Goal: Navigation & Orientation: Find specific page/section

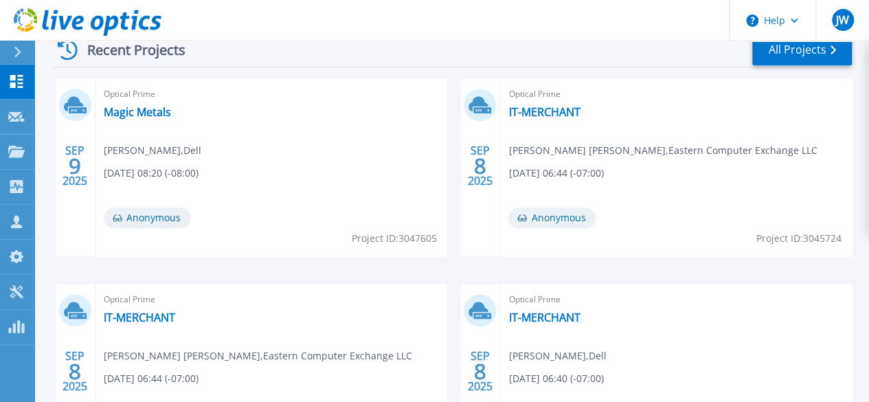
scroll to position [412, 0]
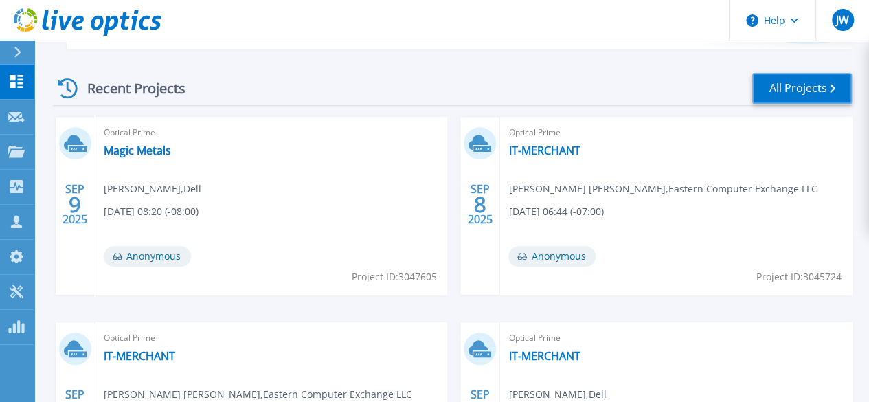
click at [788, 80] on link "All Projects" at bounding box center [803, 88] width 100 height 31
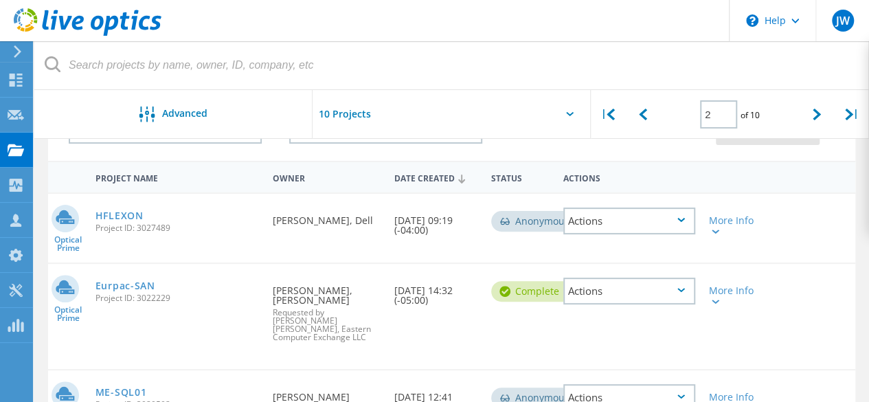
scroll to position [93, 0]
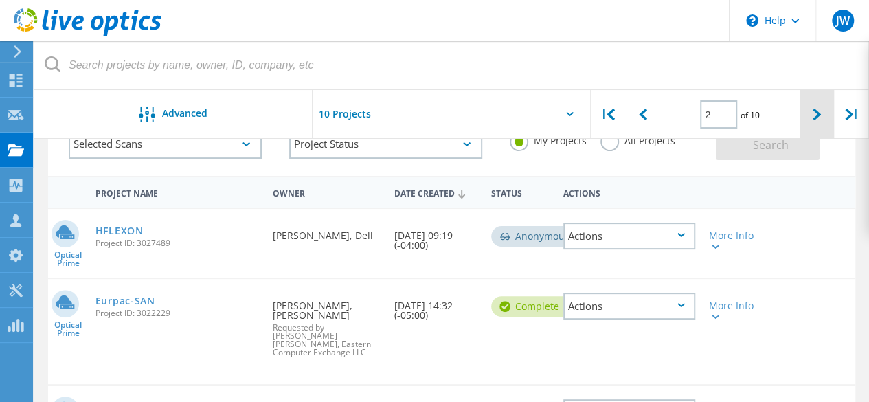
click at [815, 111] on icon at bounding box center [817, 115] width 8 height 12
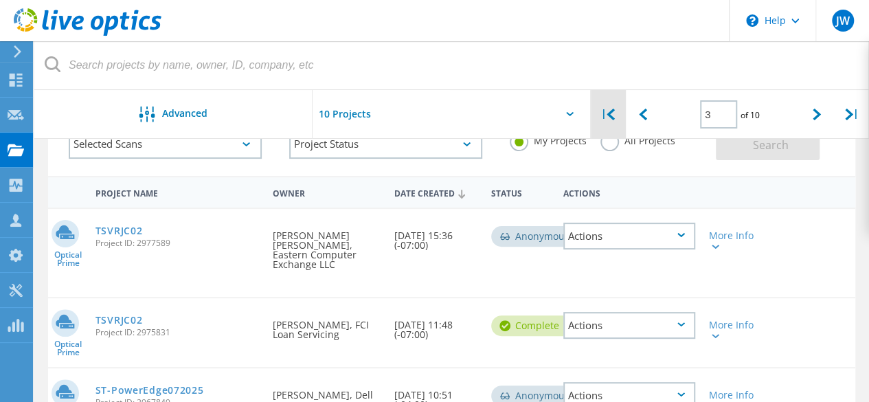
click at [616, 124] on div "|" at bounding box center [608, 114] width 35 height 49
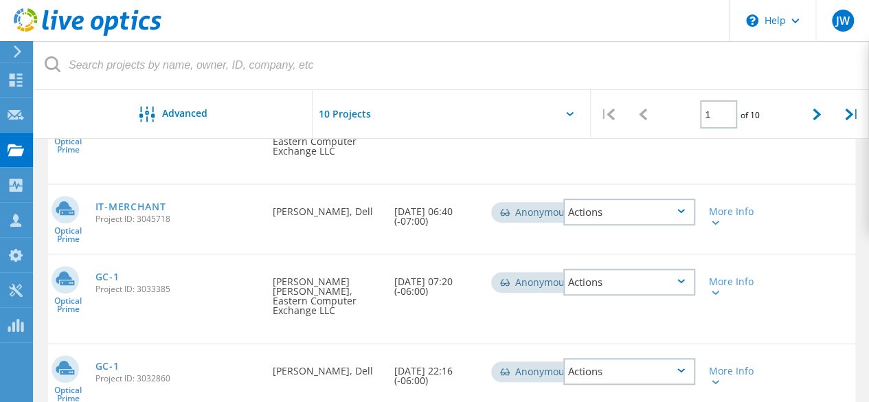
scroll to position [299, 0]
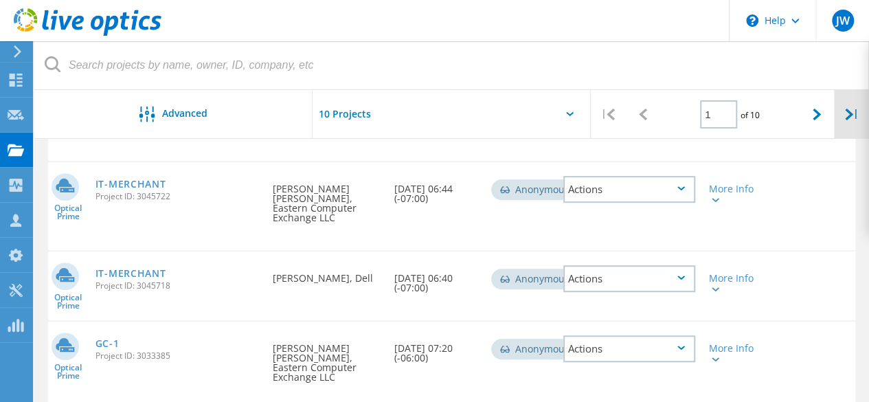
click at [852, 112] on div "|" at bounding box center [851, 114] width 35 height 49
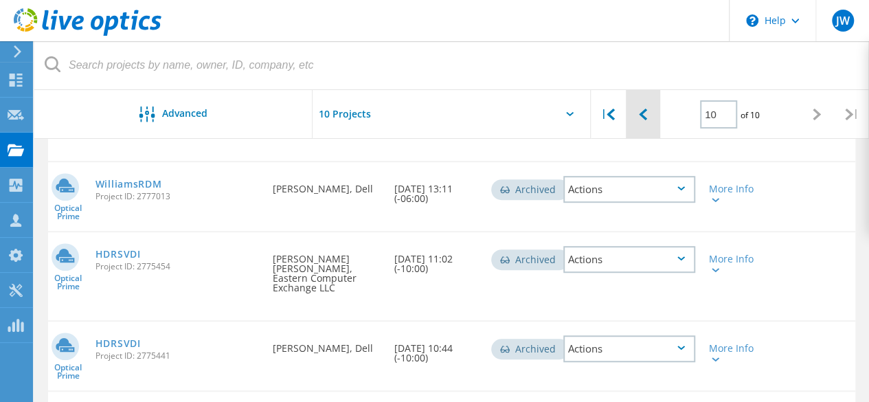
click at [630, 113] on div at bounding box center [643, 114] width 35 height 49
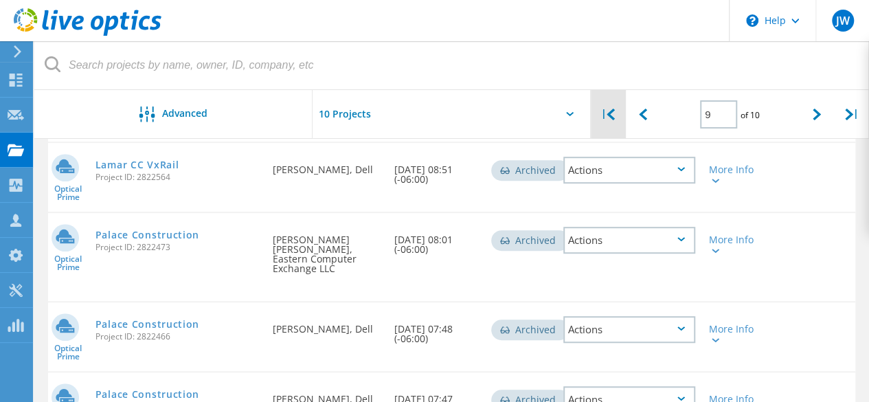
click at [619, 115] on div "|" at bounding box center [608, 114] width 35 height 49
type input "1"
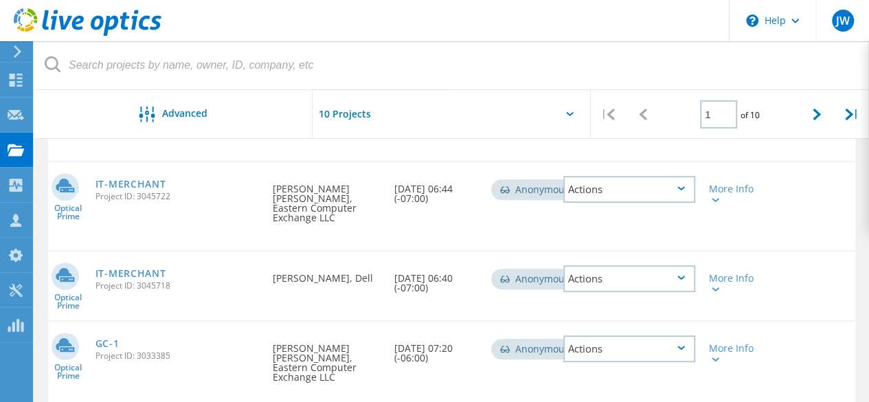
scroll to position [162, 0]
